Goal: Information Seeking & Learning: Learn about a topic

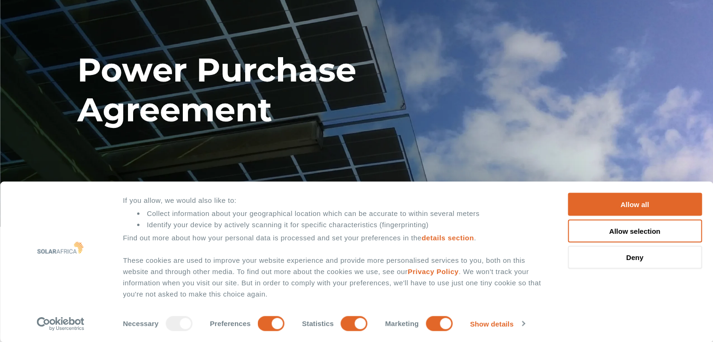
scroll to position [188, 0]
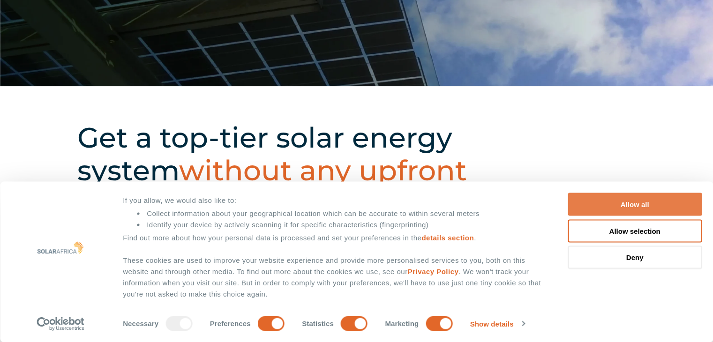
drag, startPoint x: 633, startPoint y: 203, endPoint x: 595, endPoint y: 209, distance: 38.4
click at [632, 203] on button "Allow all" at bounding box center [635, 204] width 134 height 23
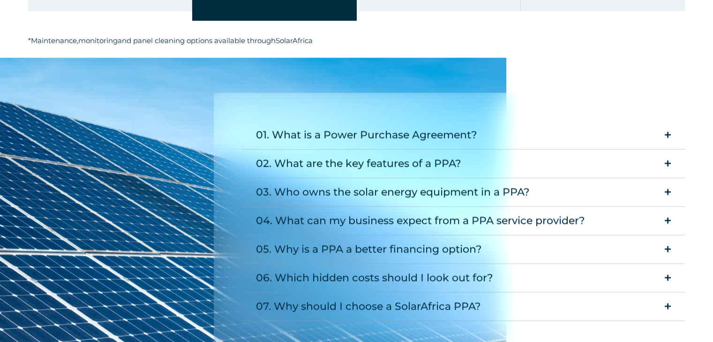
scroll to position [1172, 0]
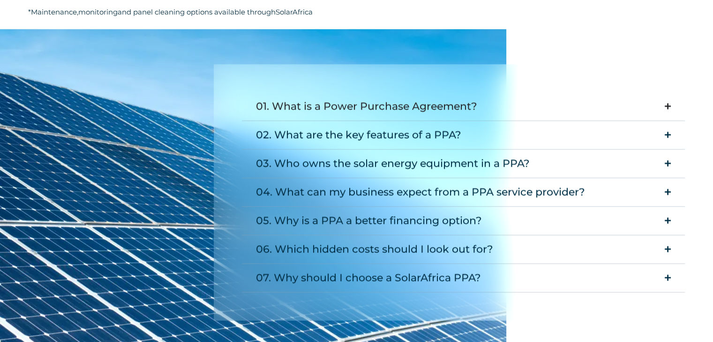
click at [664, 105] on summary "01. What is a Power Purchase Agreement?" at bounding box center [463, 106] width 443 height 29
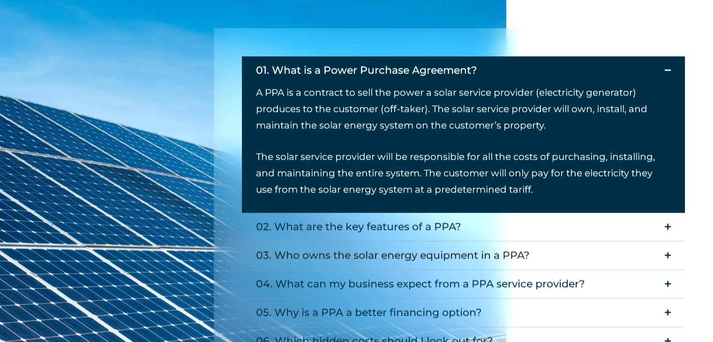
scroll to position [1266, 0]
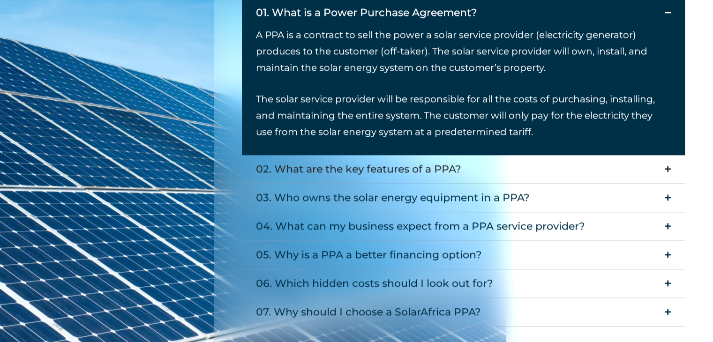
click at [670, 165] on icon "Accordion. Open links with Enter or Space, close with Escape, and navigate with…" at bounding box center [668, 168] width 6 height 7
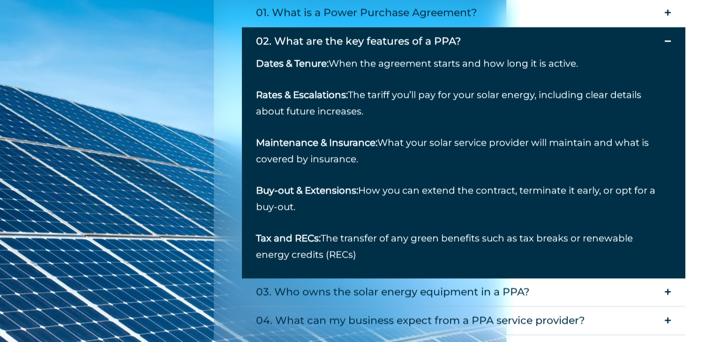
drag, startPoint x: 363, startPoint y: 259, endPoint x: 255, endPoint y: 38, distance: 246.6
click at [255, 38] on details "02. What are the key features of a PPA? Dates & Tenure: When the agreement star…" at bounding box center [463, 152] width 443 height 251
click at [394, 30] on summary "02. What are the key features of a PPA?" at bounding box center [463, 41] width 443 height 28
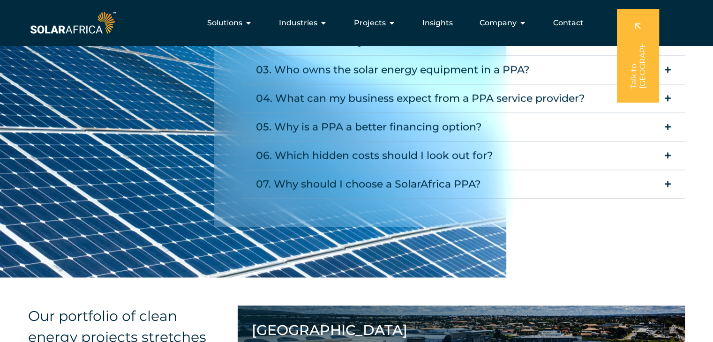
scroll to position [1219, 0]
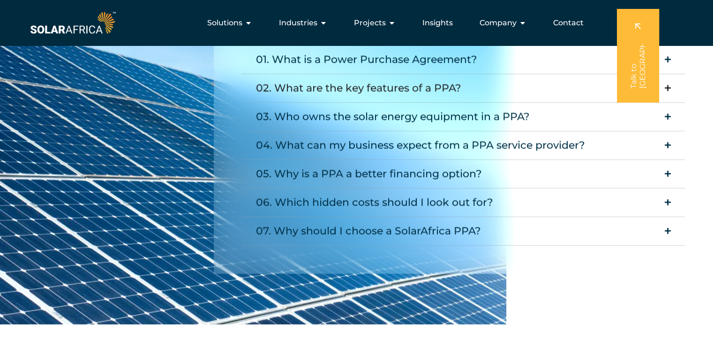
click at [667, 85] on icon "Accordion. Open links with Enter or Space, close with Escape, and navigate with…" at bounding box center [668, 87] width 6 height 7
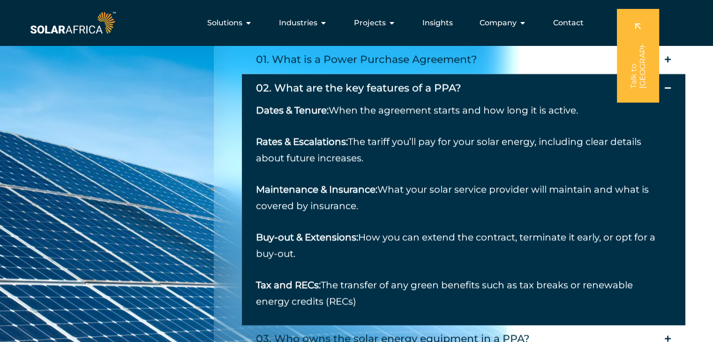
click at [362, 305] on p "Tax and RECs: The transfer of any green benefits such as tax breaks or renewabl…" at bounding box center [456, 293] width 401 height 33
drag, startPoint x: 268, startPoint y: 61, endPoint x: 479, endPoint y: 61, distance: 211.0
click at [479, 61] on summary "01. What is a Power Purchase Agreement?" at bounding box center [463, 59] width 443 height 29
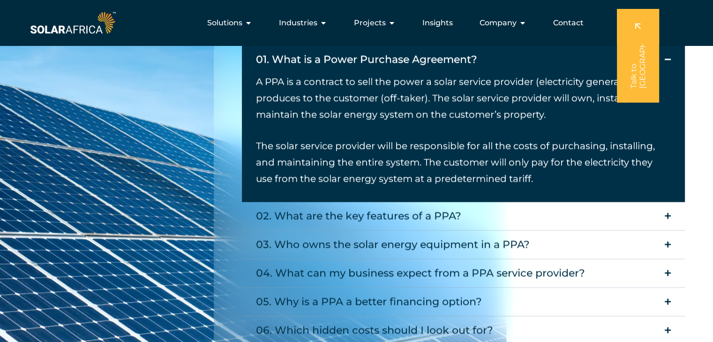
copy div "What is a Power Purchase Agreement?"
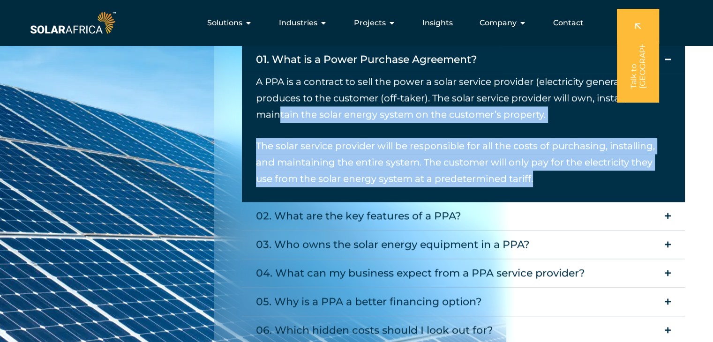
drag, startPoint x: 544, startPoint y: 183, endPoint x: 278, endPoint y: 106, distance: 276.3
click at [278, 106] on div "A PPA is a contract to sell the power a solar service provider (electricity gen…" at bounding box center [456, 130] width 401 height 113
click at [550, 180] on p "The solar service provider will be responsible for all the costs of purchasing,…" at bounding box center [456, 162] width 401 height 49
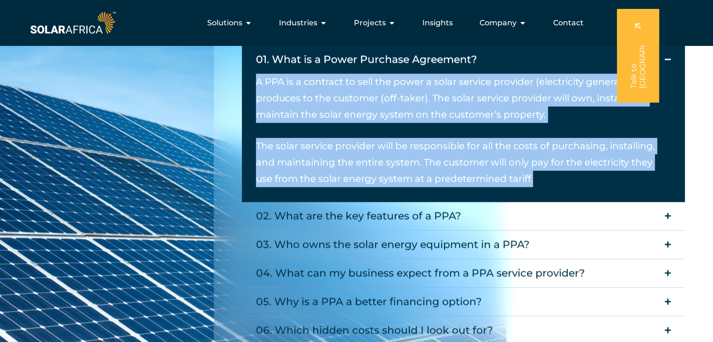
drag, startPoint x: 544, startPoint y: 181, endPoint x: 257, endPoint y: 81, distance: 303.8
click at [257, 81] on div "A PPA is a contract to sell the power a solar service provider (electricity gen…" at bounding box center [456, 130] width 401 height 113
copy div "A PPA is a contract to sell the power a solar service provider (electricity gen…"
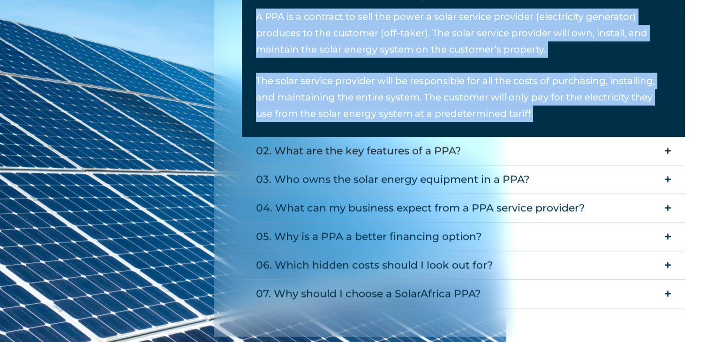
scroll to position [1313, 0]
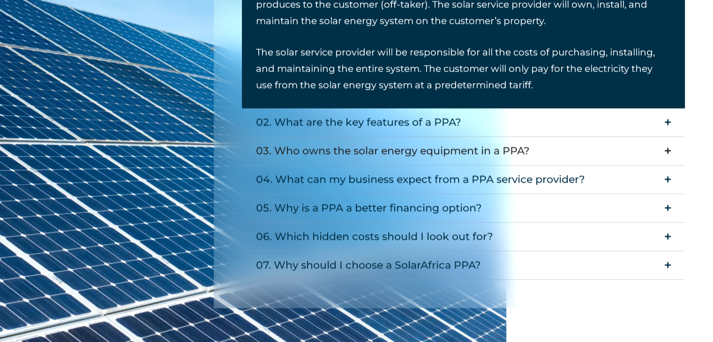
click at [671, 141] on summary "03. Who owns the solar energy equipment in a PPA?" at bounding box center [463, 151] width 443 height 29
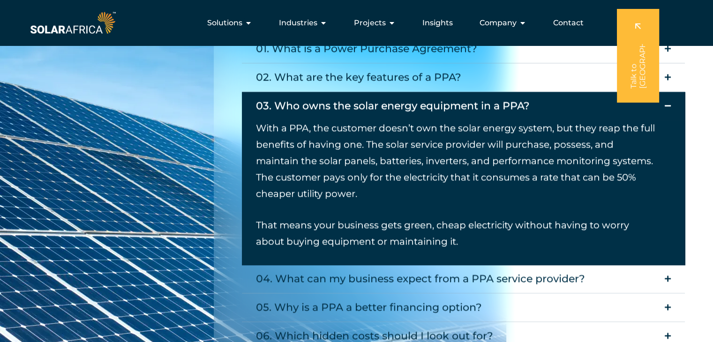
scroll to position [1219, 0]
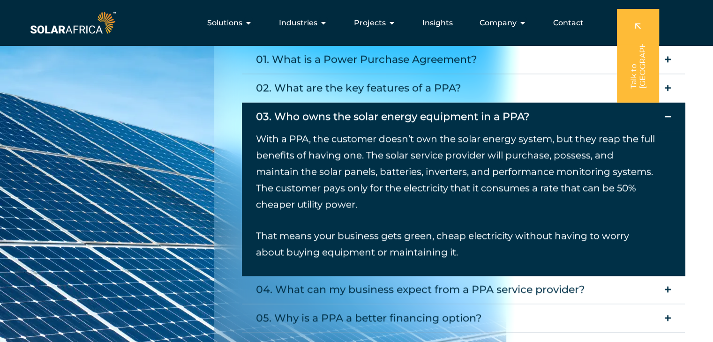
click at [669, 115] on summary "03. Who owns the solar energy equipment in a PPA?" at bounding box center [463, 117] width 443 height 28
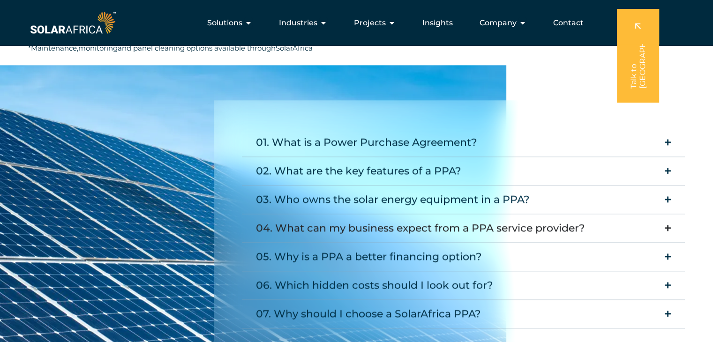
scroll to position [1125, 0]
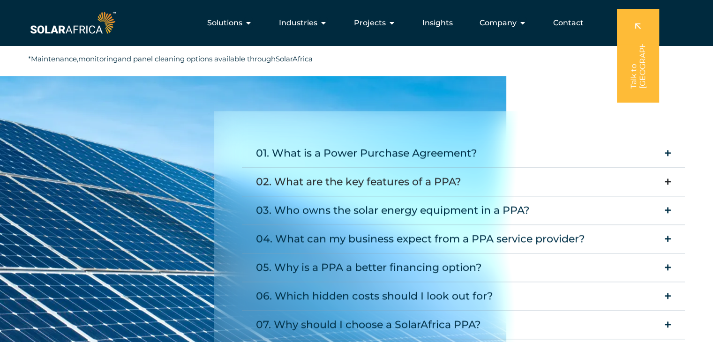
click at [668, 179] on icon "Accordion. Open links with Enter or Space, close with Escape, and navigate with…" at bounding box center [668, 181] width 6 height 7
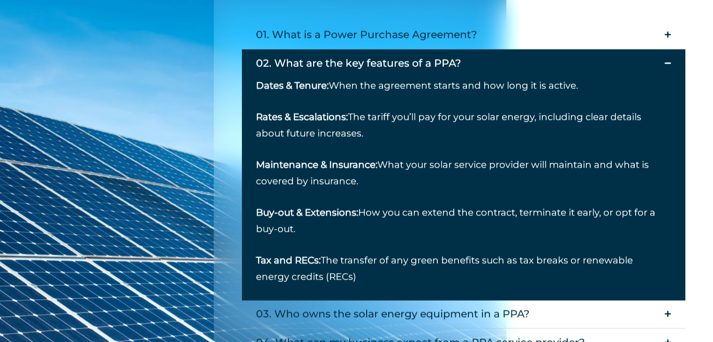
scroll to position [1266, 0]
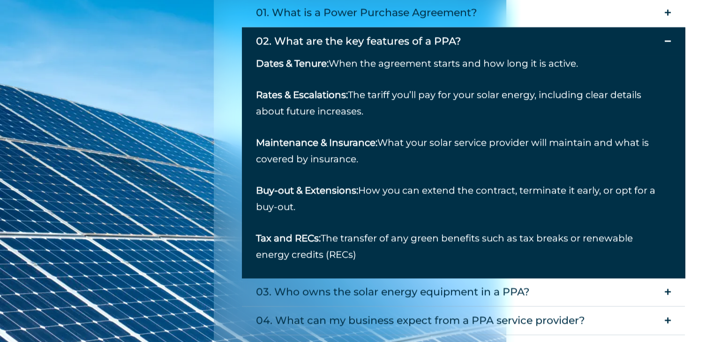
drag, startPoint x: 358, startPoint y: 255, endPoint x: 256, endPoint y: 42, distance: 236.1
click at [256, 42] on details "02. What are the key features of a PPA? Dates & Tenure: When the agreement star…" at bounding box center [463, 152] width 443 height 251
copy details "02. What are the key features of a PPA? Dates & Tenure: When the agreement star…"
